Goal: Task Accomplishment & Management: Use online tool/utility

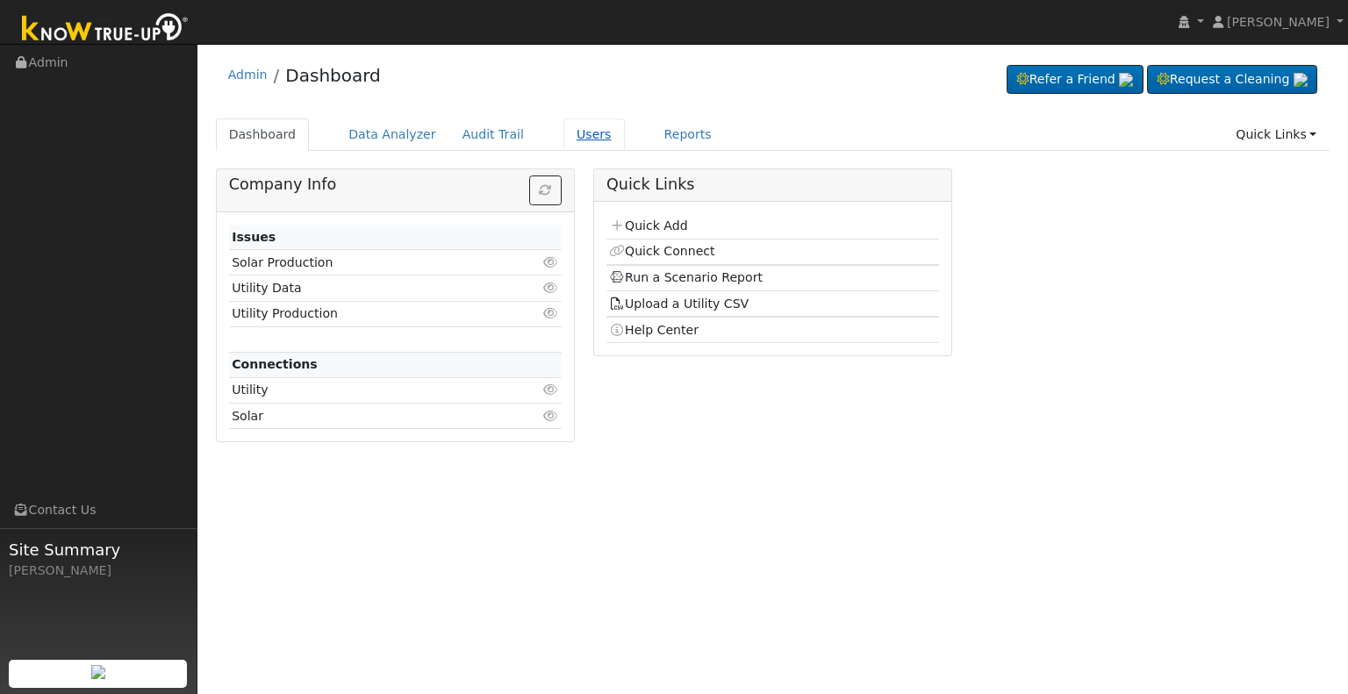
click at [563, 139] on link "Users" at bounding box center [593, 134] width 61 height 32
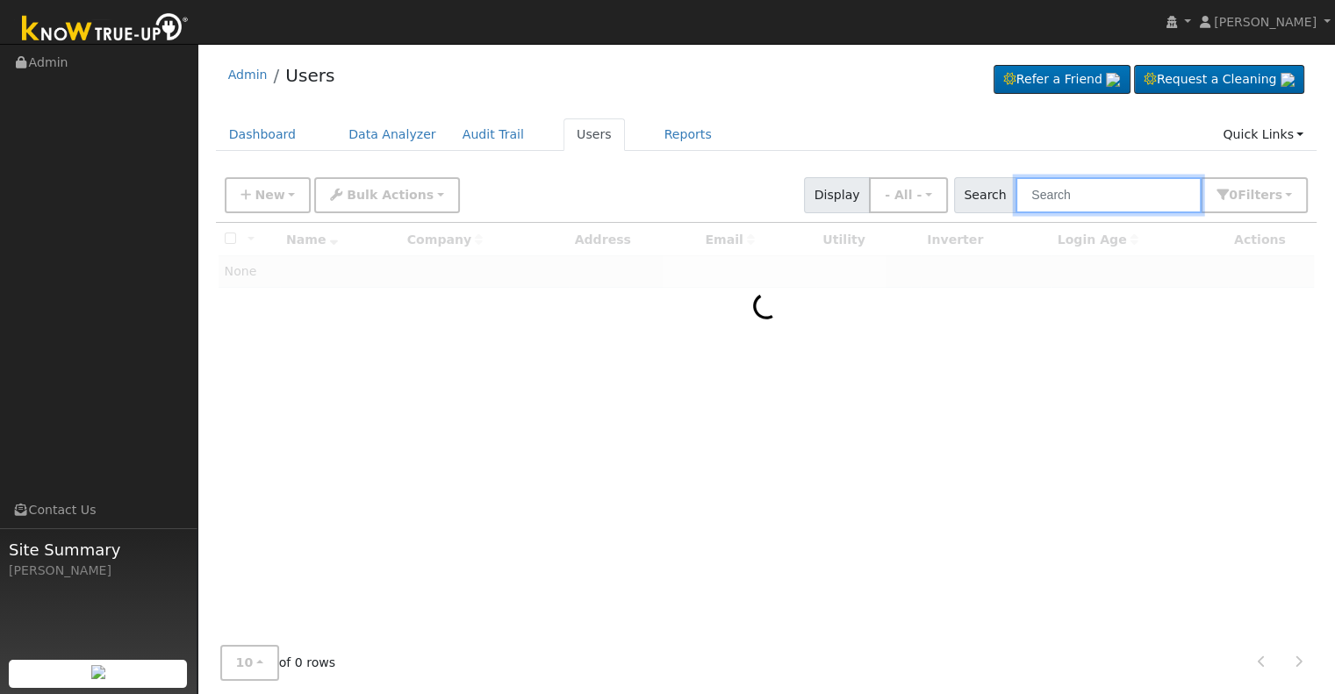
click at [1093, 192] on input "text" at bounding box center [1108, 195] width 186 height 36
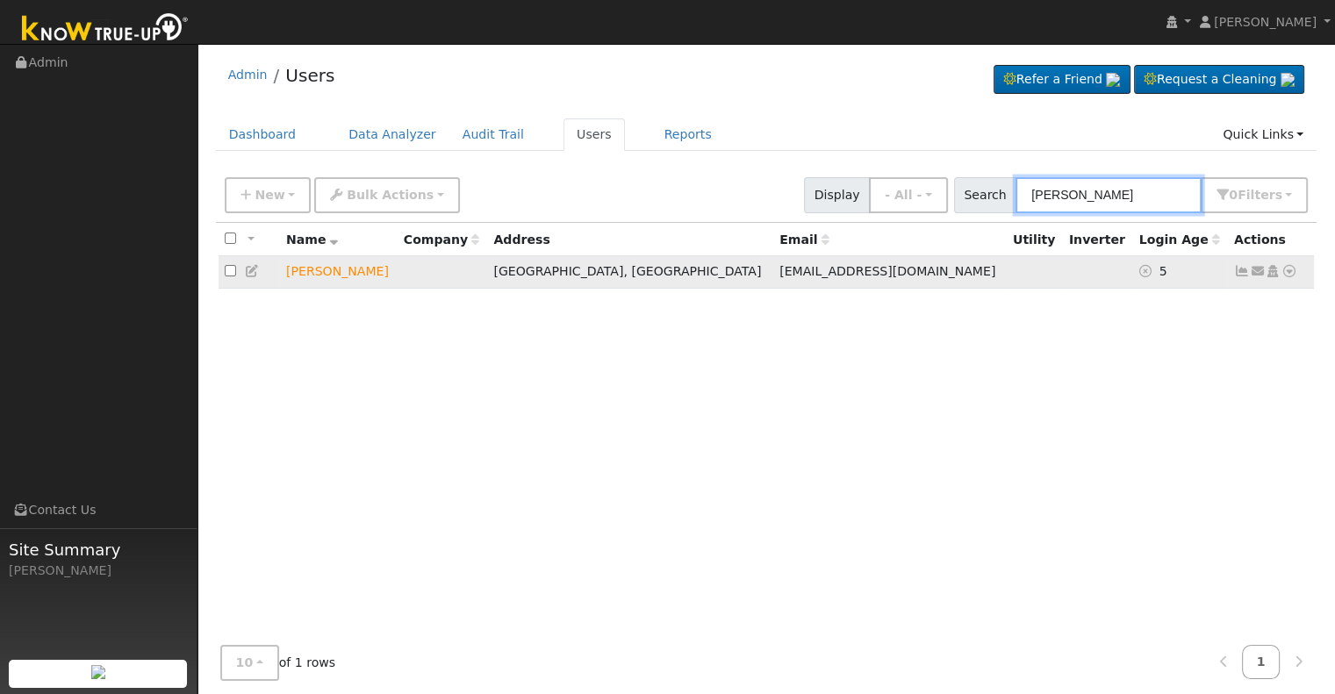
type input "[PERSON_NAME]"
click at [1293, 271] on icon at bounding box center [1289, 271] width 16 height 12
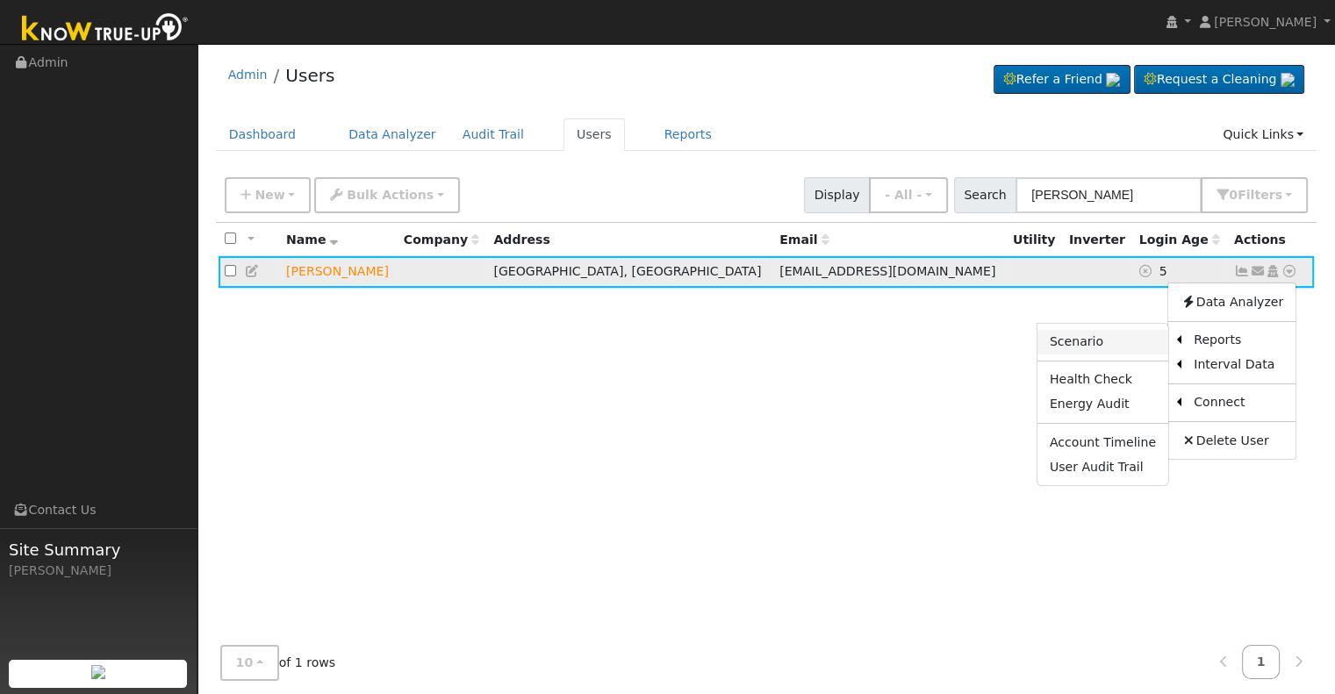
click at [1102, 341] on link "Scenario" at bounding box center [1102, 342] width 131 height 25
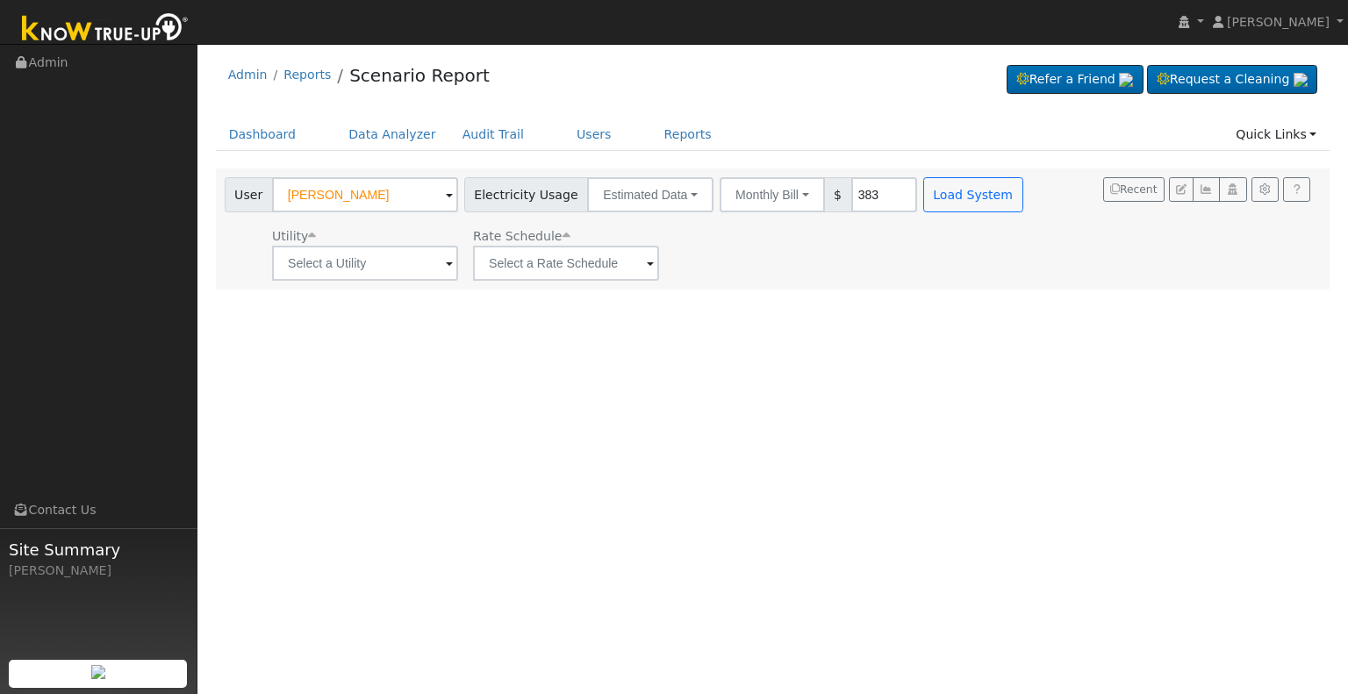
click at [448, 259] on span at bounding box center [449, 265] width 7 height 20
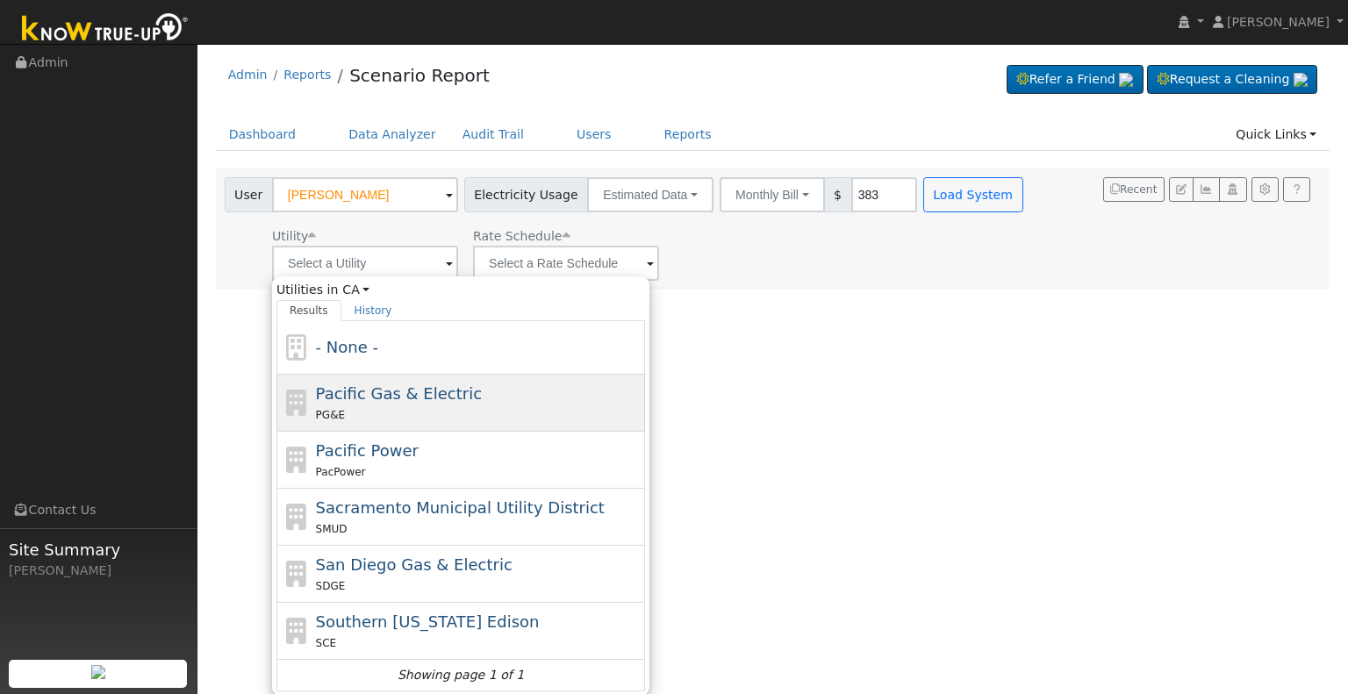
click at [404, 402] on span "Pacific Gas & Electric" at bounding box center [399, 393] width 166 height 18
type input "Pacific Gas & Electric"
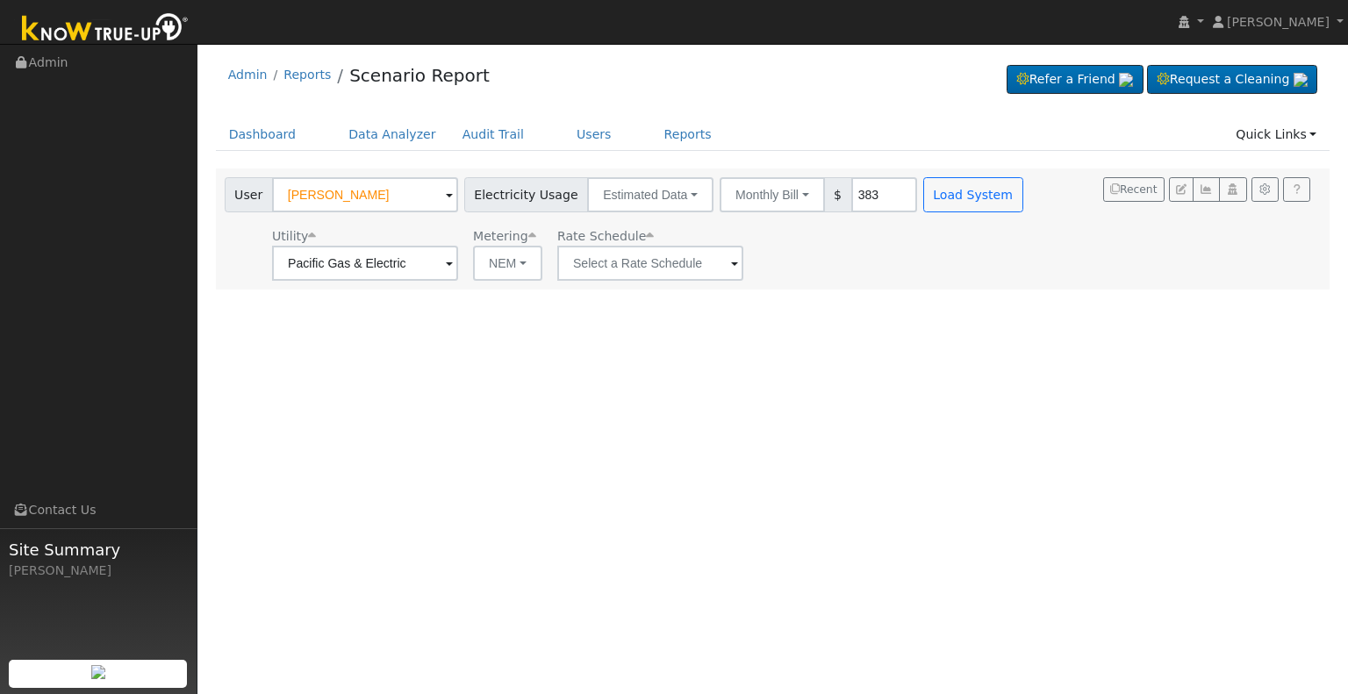
click at [731, 262] on span at bounding box center [734, 265] width 7 height 20
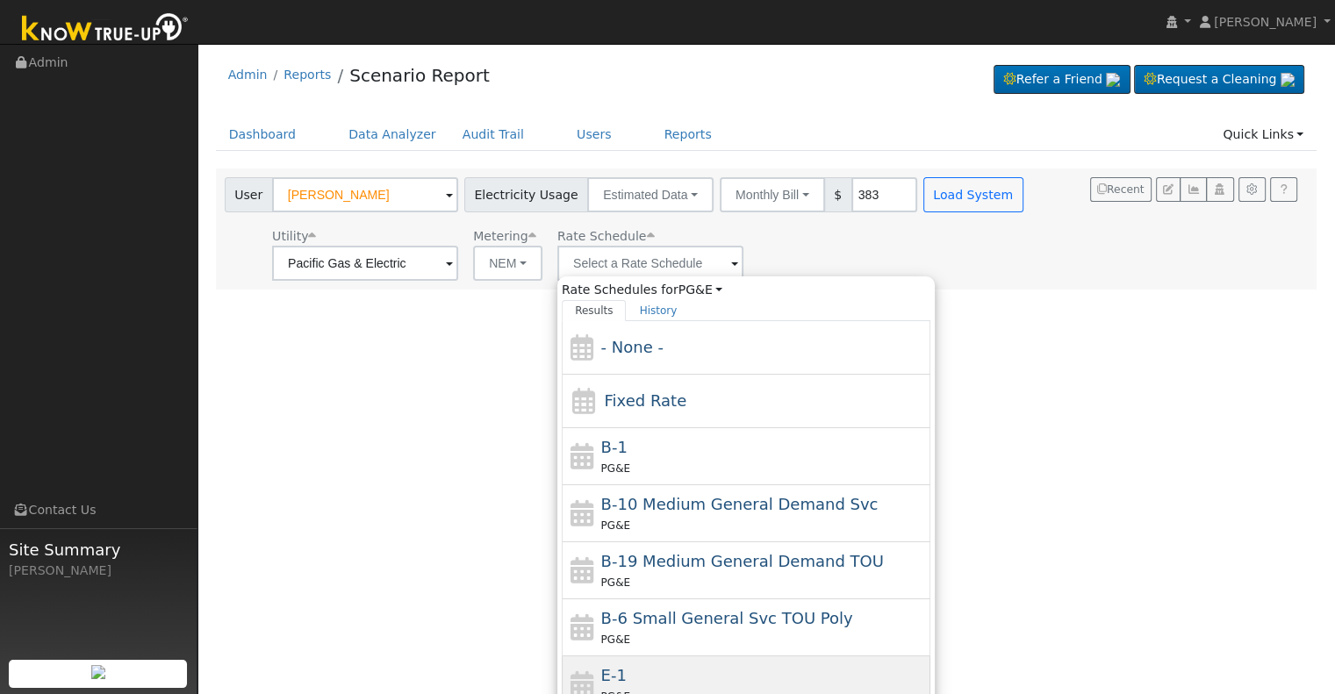
click at [638, 671] on div "E-1 PG&E" at bounding box center [764, 685] width 326 height 42
type input "E-1"
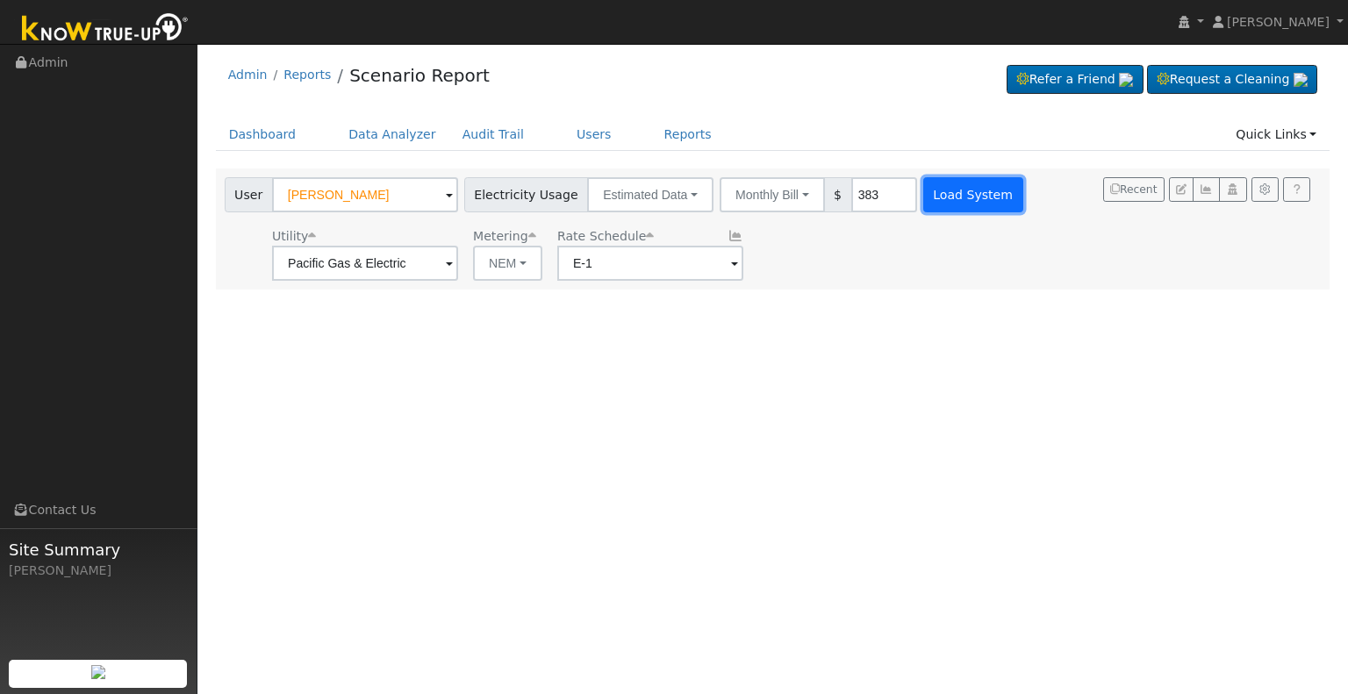
click at [944, 197] on button "Load System" at bounding box center [973, 194] width 100 height 35
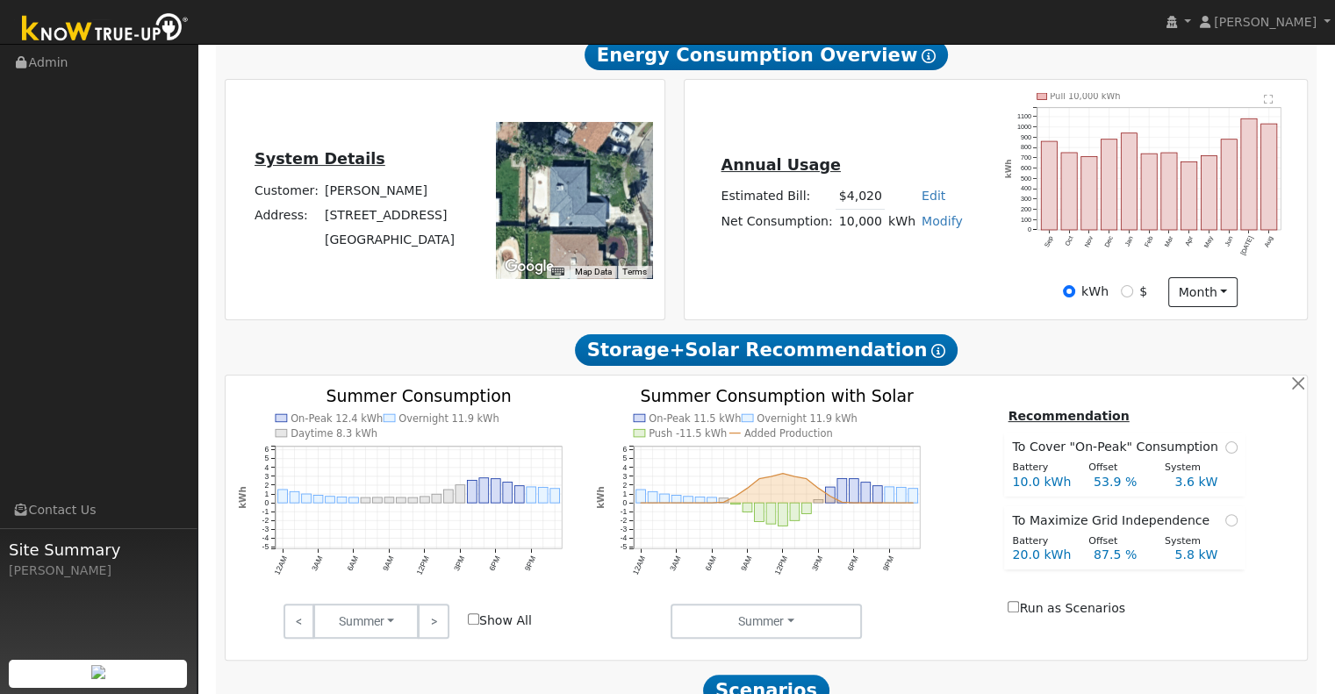
scroll to position [333, 0]
